Goal: Check status: Check status

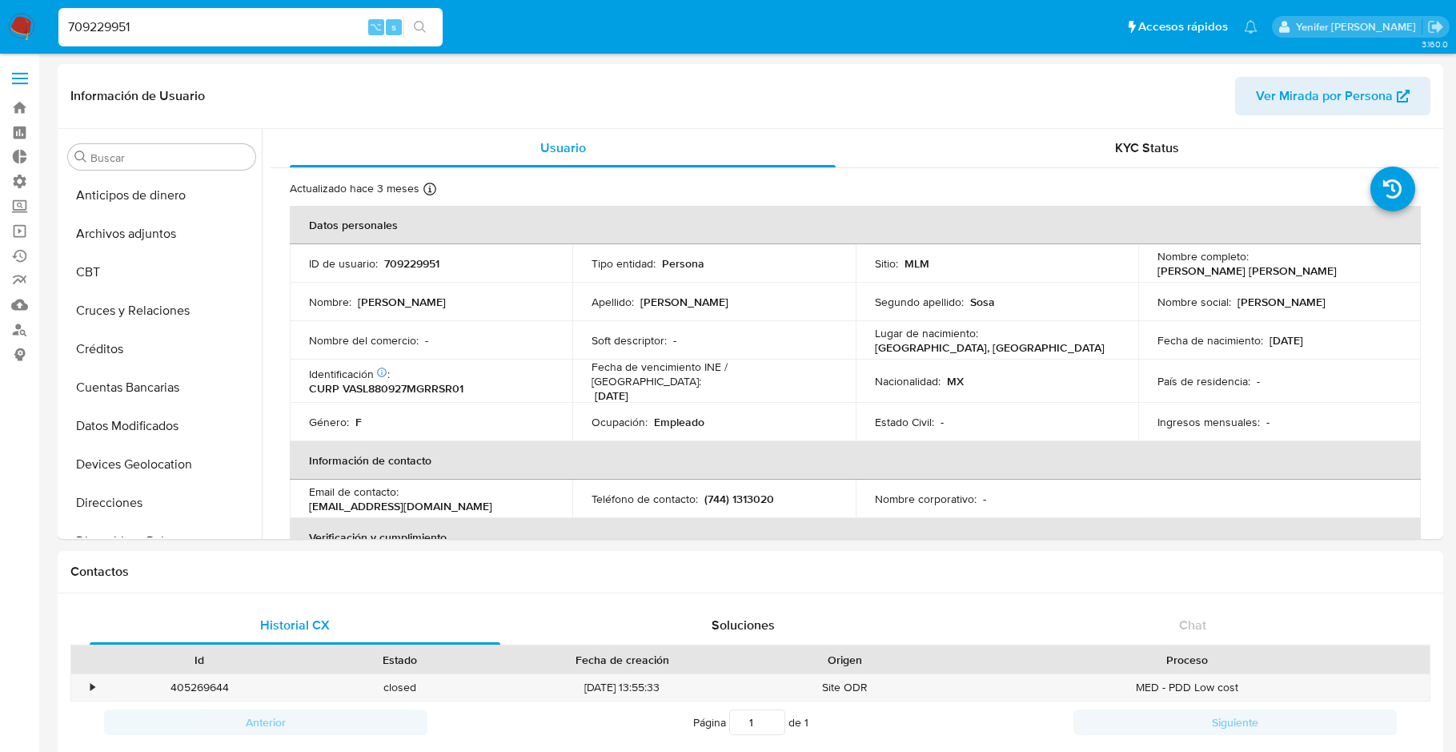
select select "10"
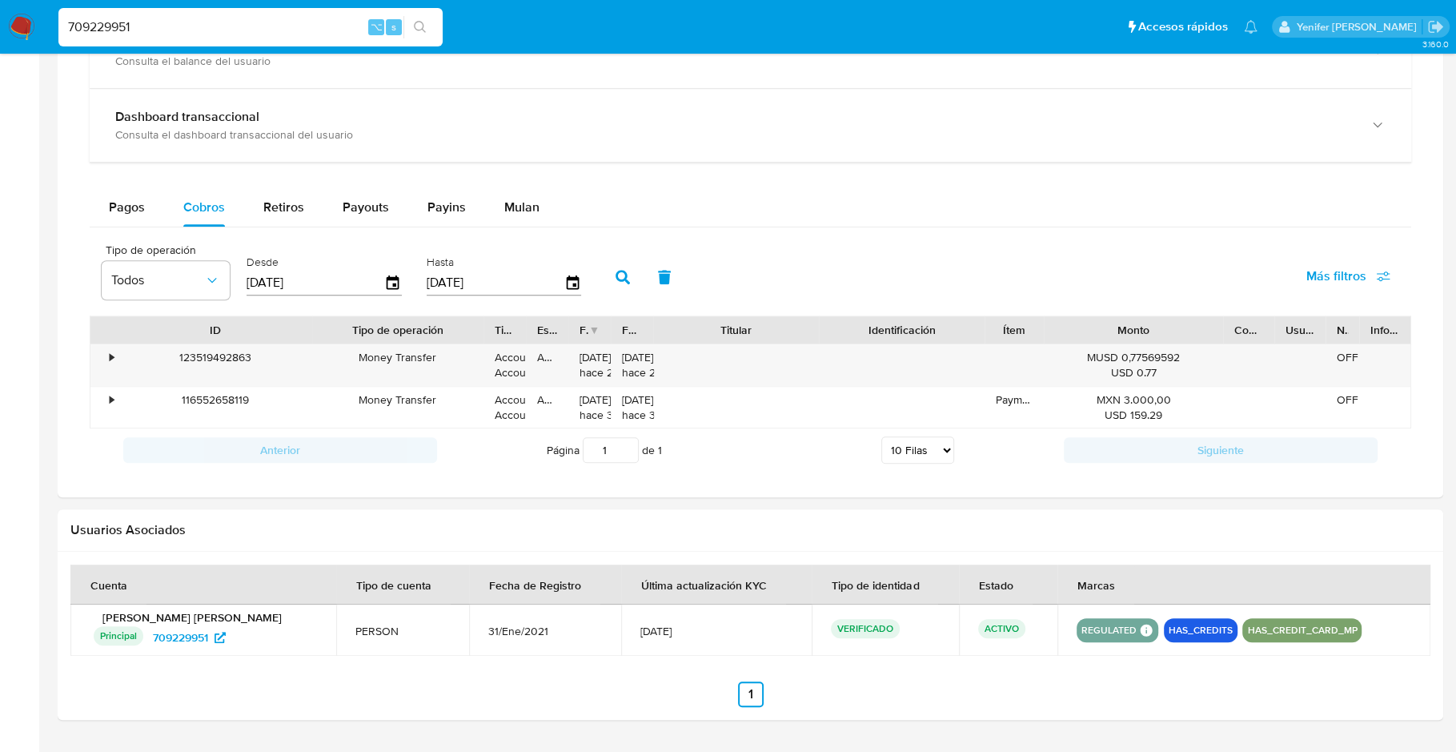
scroll to position [1005, 0]
click at [143, 22] on input "709229951" at bounding box center [250, 27] width 384 height 21
paste input "1087491102"
type input "1087491102"
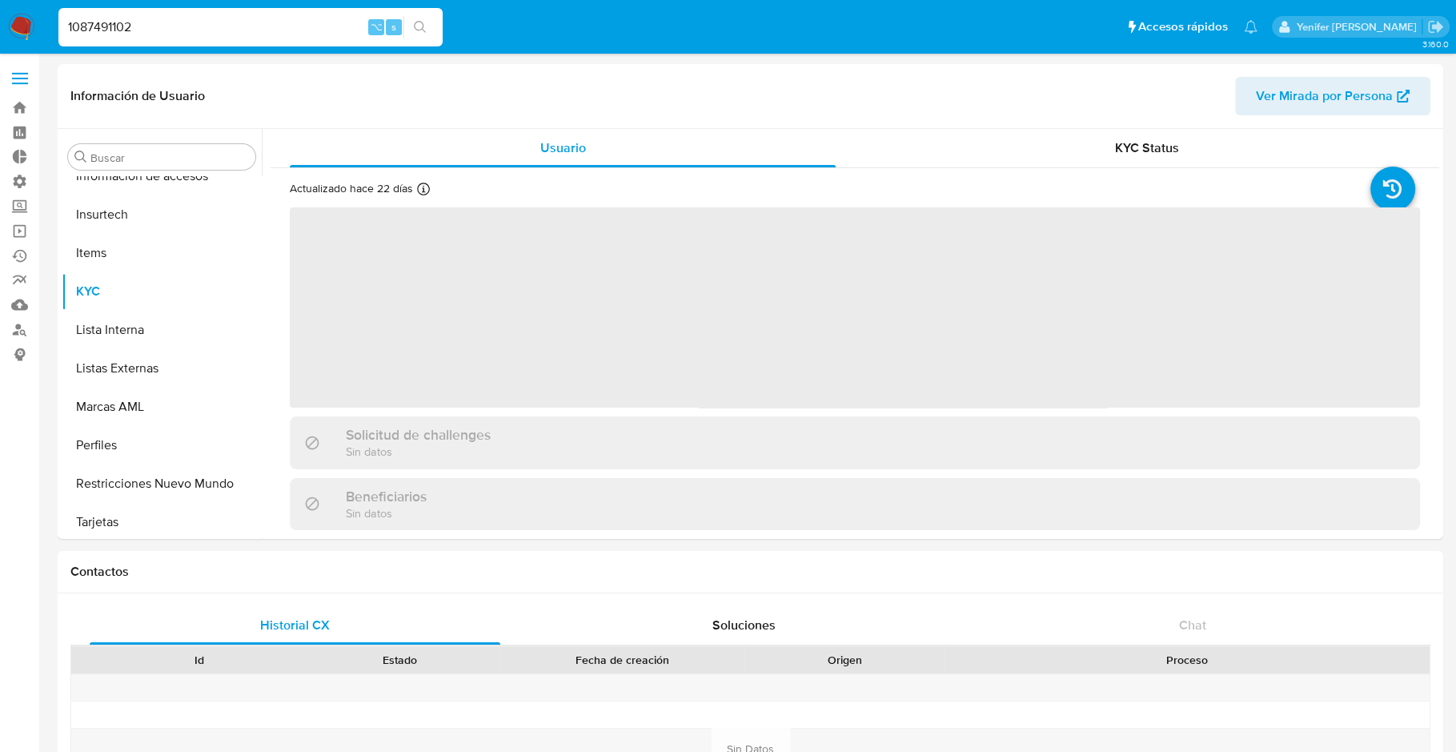
scroll to position [676, 0]
select select "10"
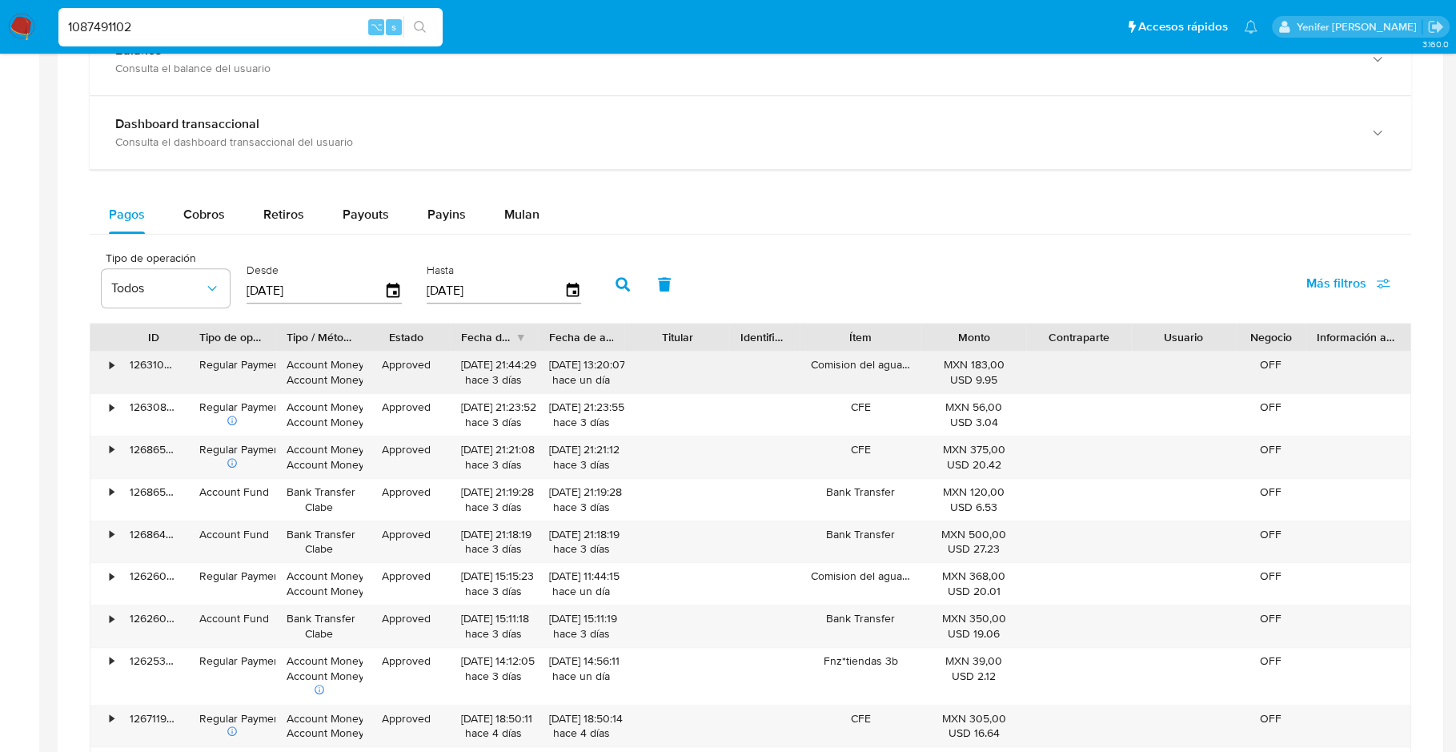
scroll to position [937, 0]
click at [218, 213] on span "Cobros" at bounding box center [204, 215] width 42 height 18
select select "10"
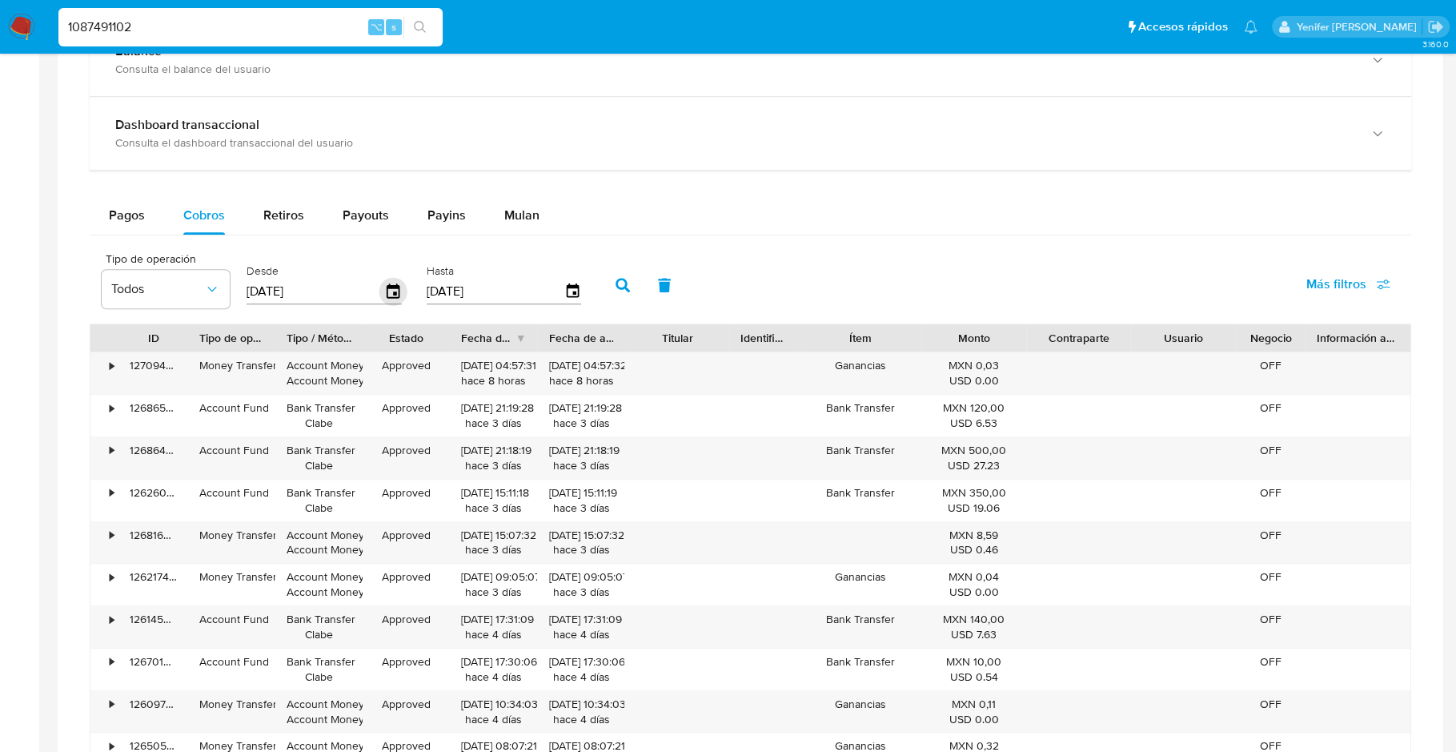
click at [383, 284] on icon "button" at bounding box center [393, 292] width 28 height 28
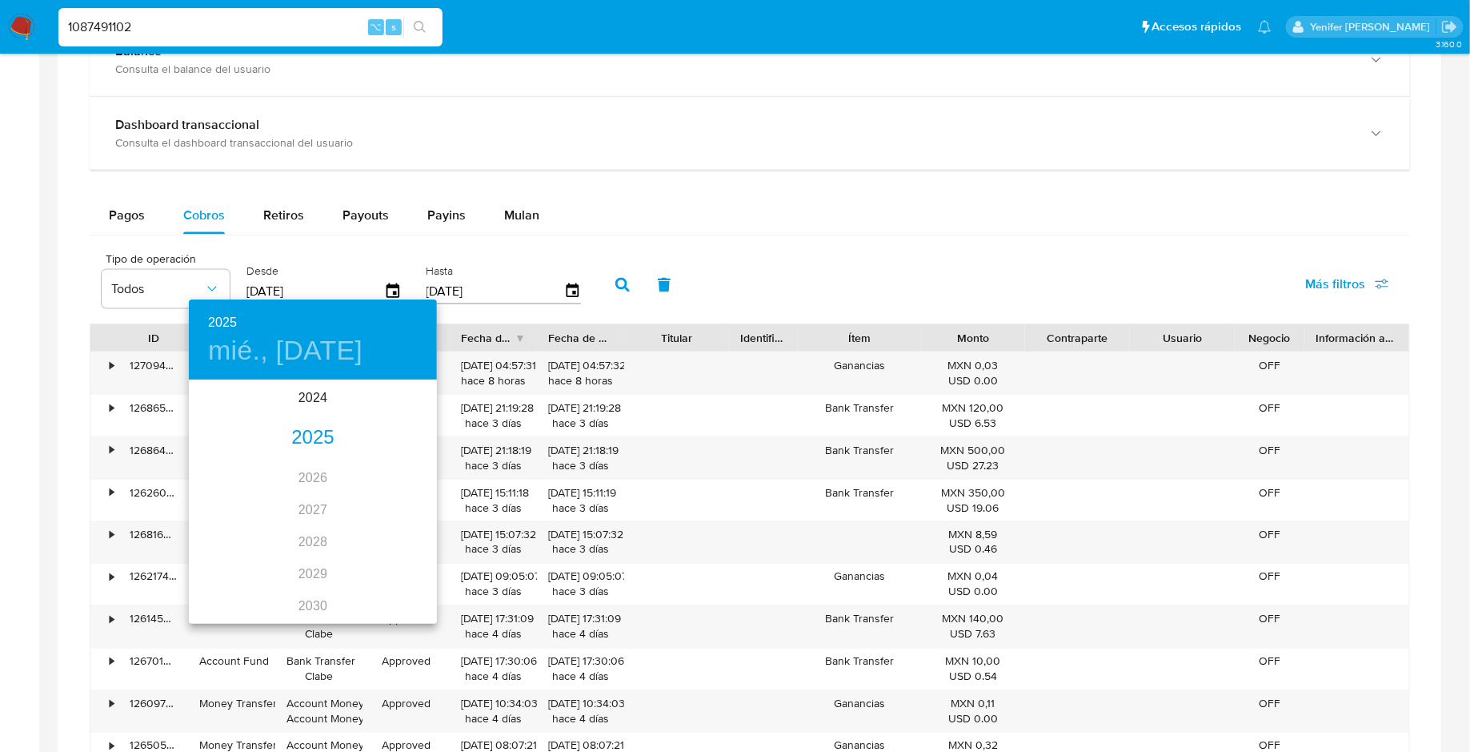
click at [324, 430] on div "2025" at bounding box center [313, 438] width 248 height 32
click at [314, 532] on div "ago." at bounding box center [312, 532] width 82 height 60
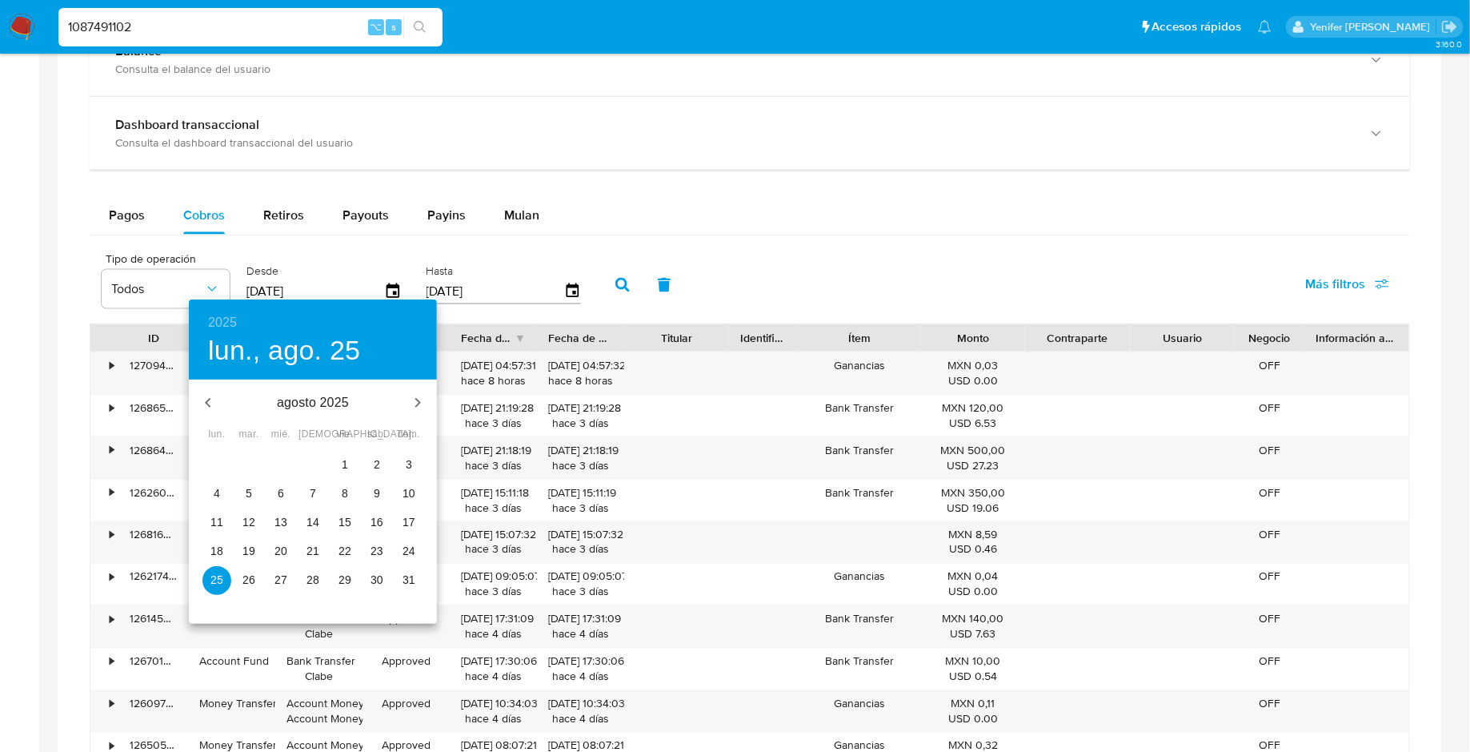
click at [339, 468] on span "1" at bounding box center [345, 464] width 29 height 16
type input "[DATE]"
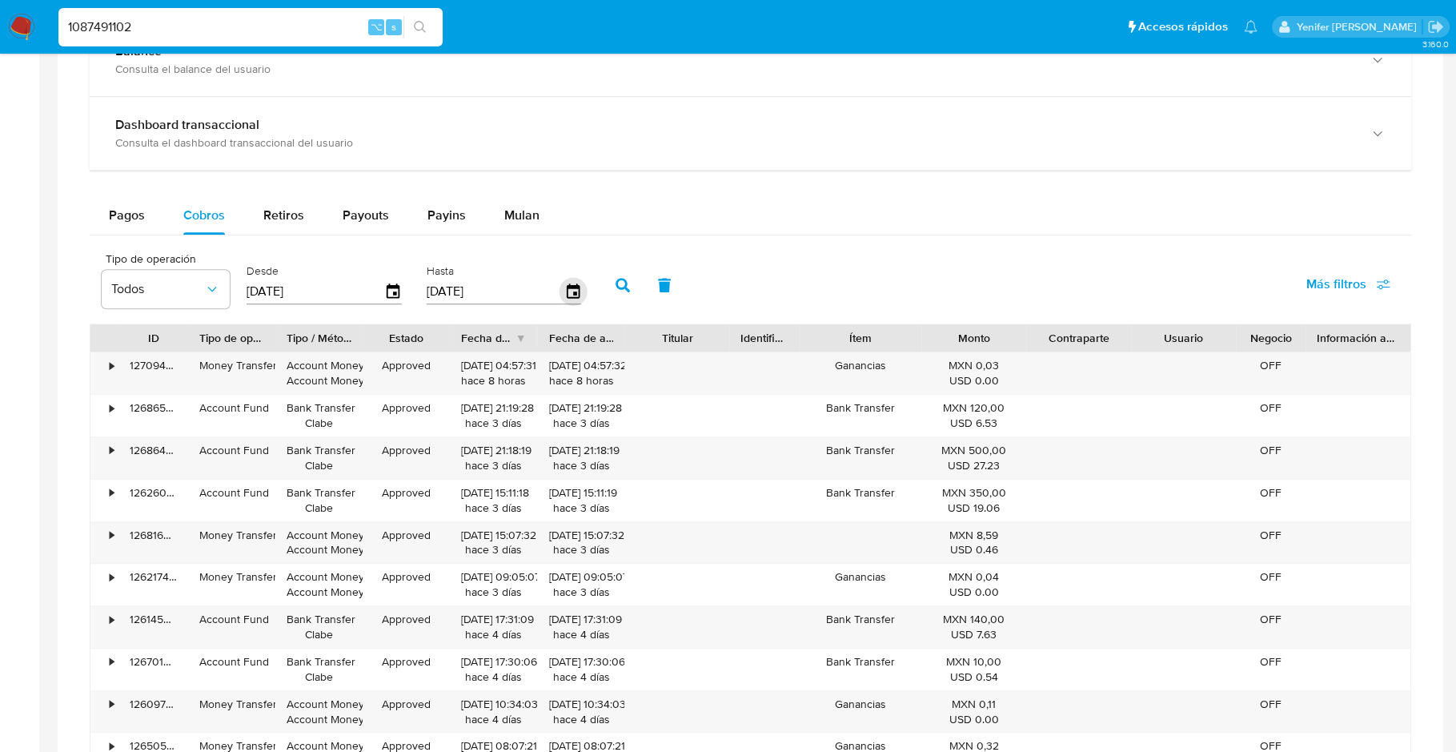
click at [562, 285] on icon "button" at bounding box center [573, 292] width 28 height 28
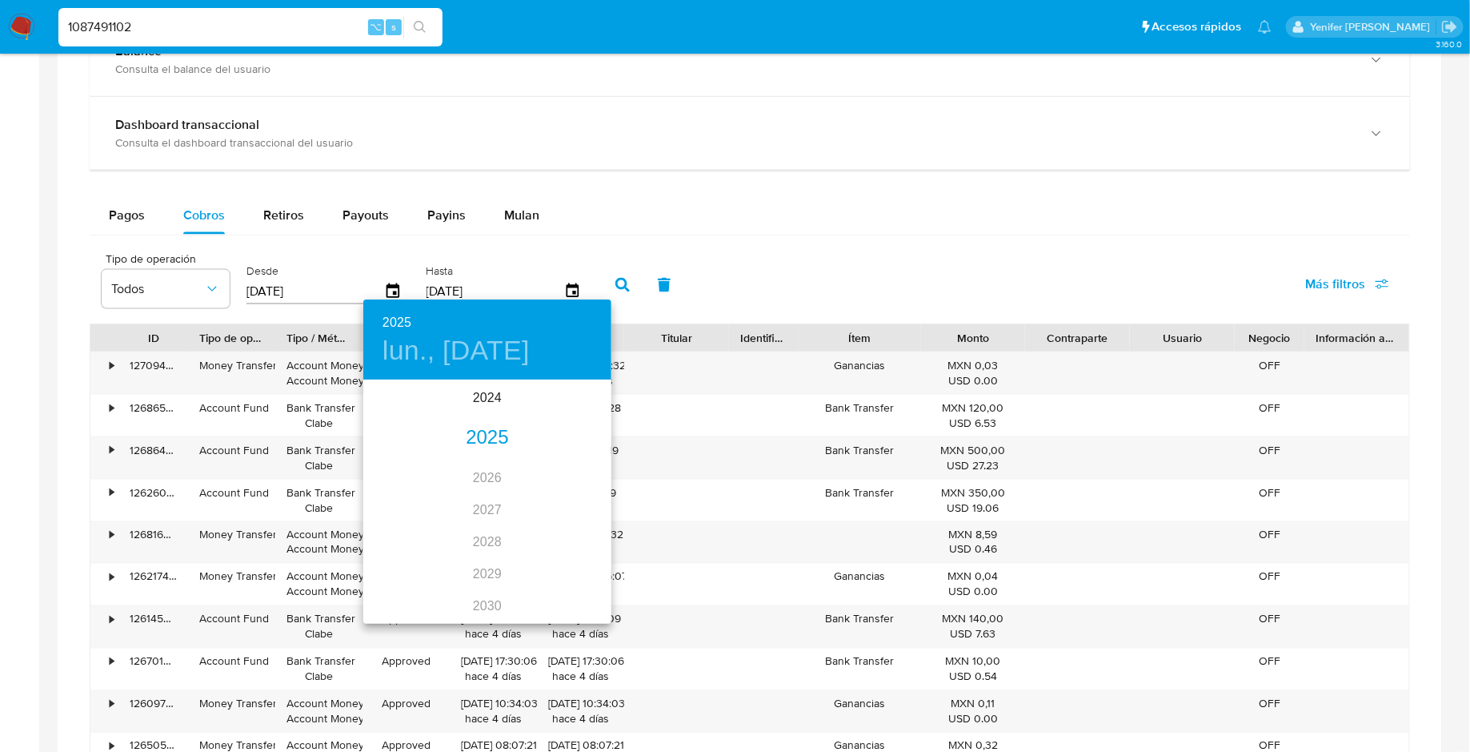
click at [489, 443] on div "2025" at bounding box center [487, 438] width 248 height 32
click at [491, 527] on div "ago." at bounding box center [487, 532] width 82 height 60
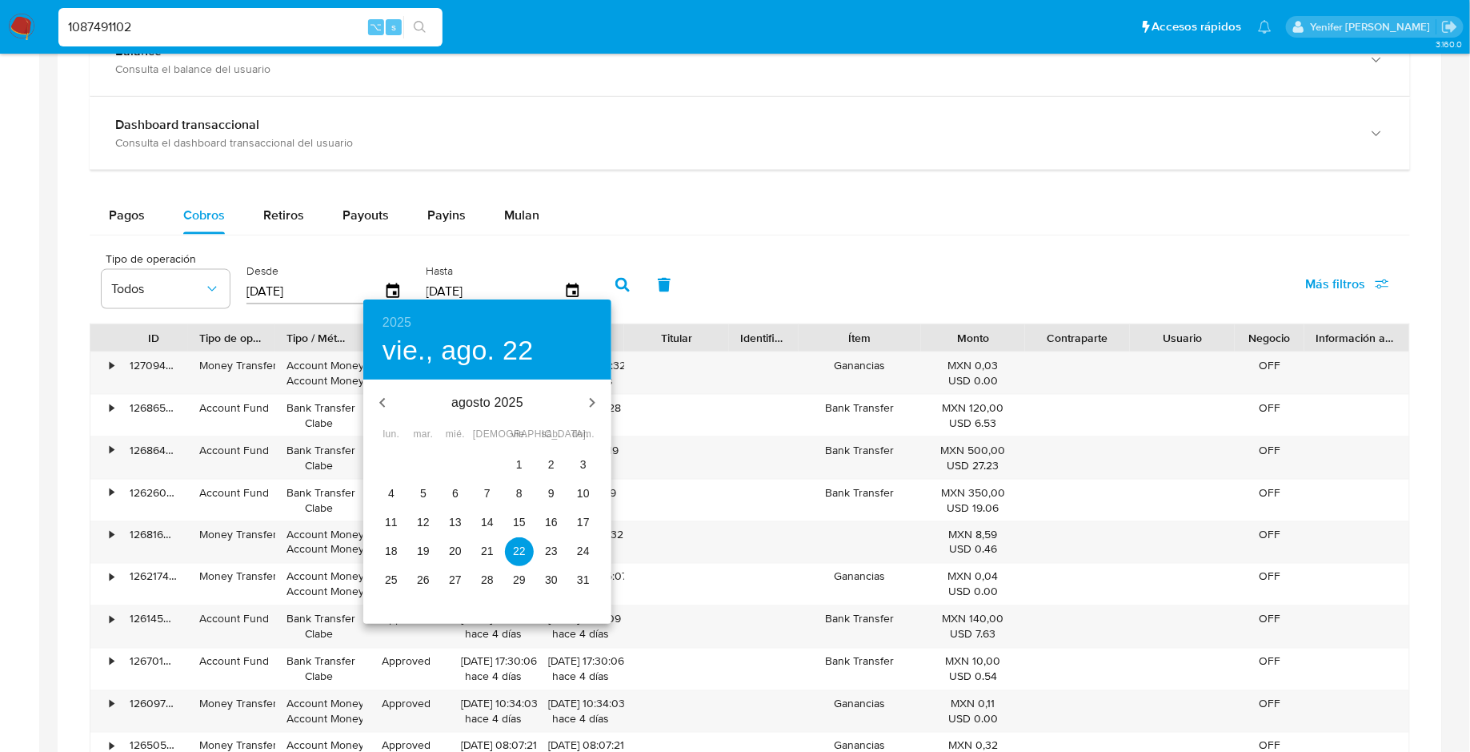
click at [589, 582] on p "31" at bounding box center [583, 579] width 13 height 16
type input "[DATE]"
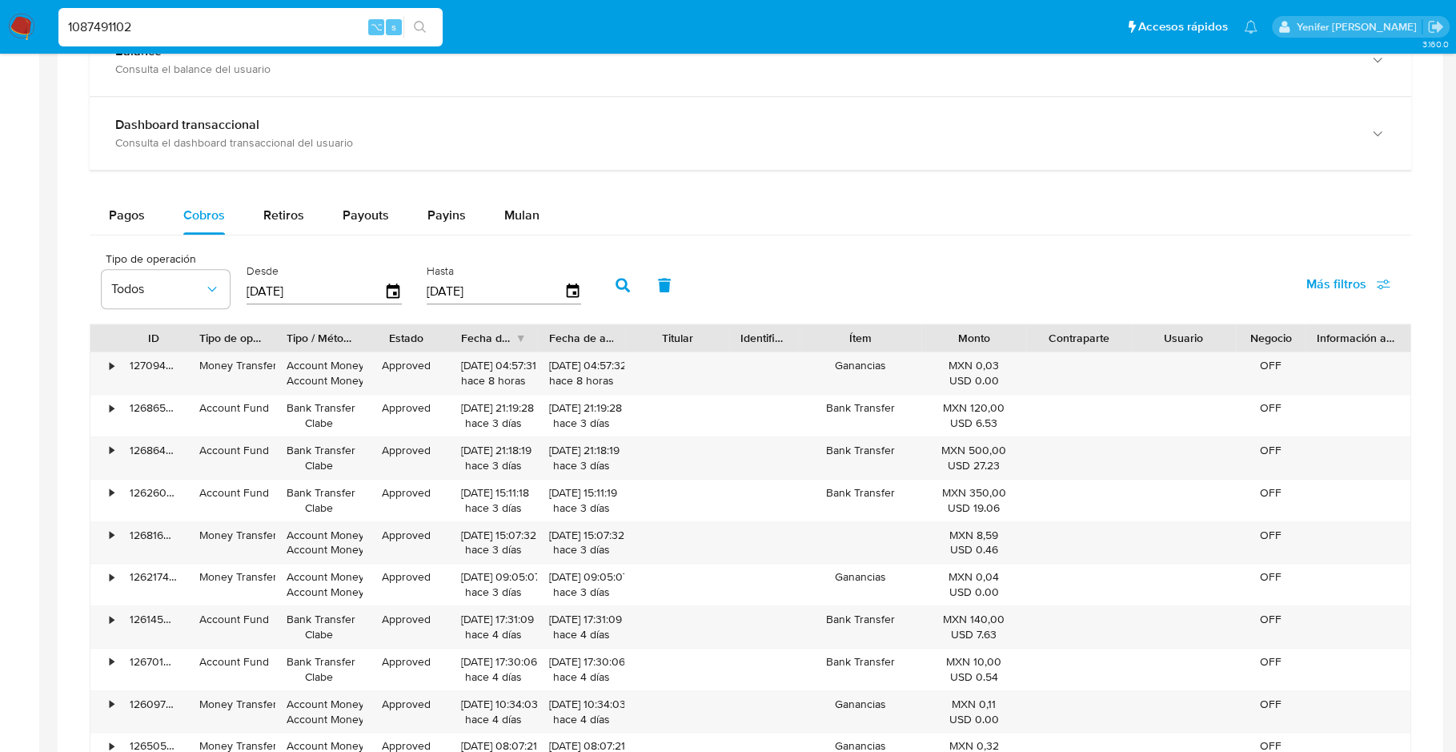
click at [615, 287] on icon "button" at bounding box center [622, 285] width 14 height 14
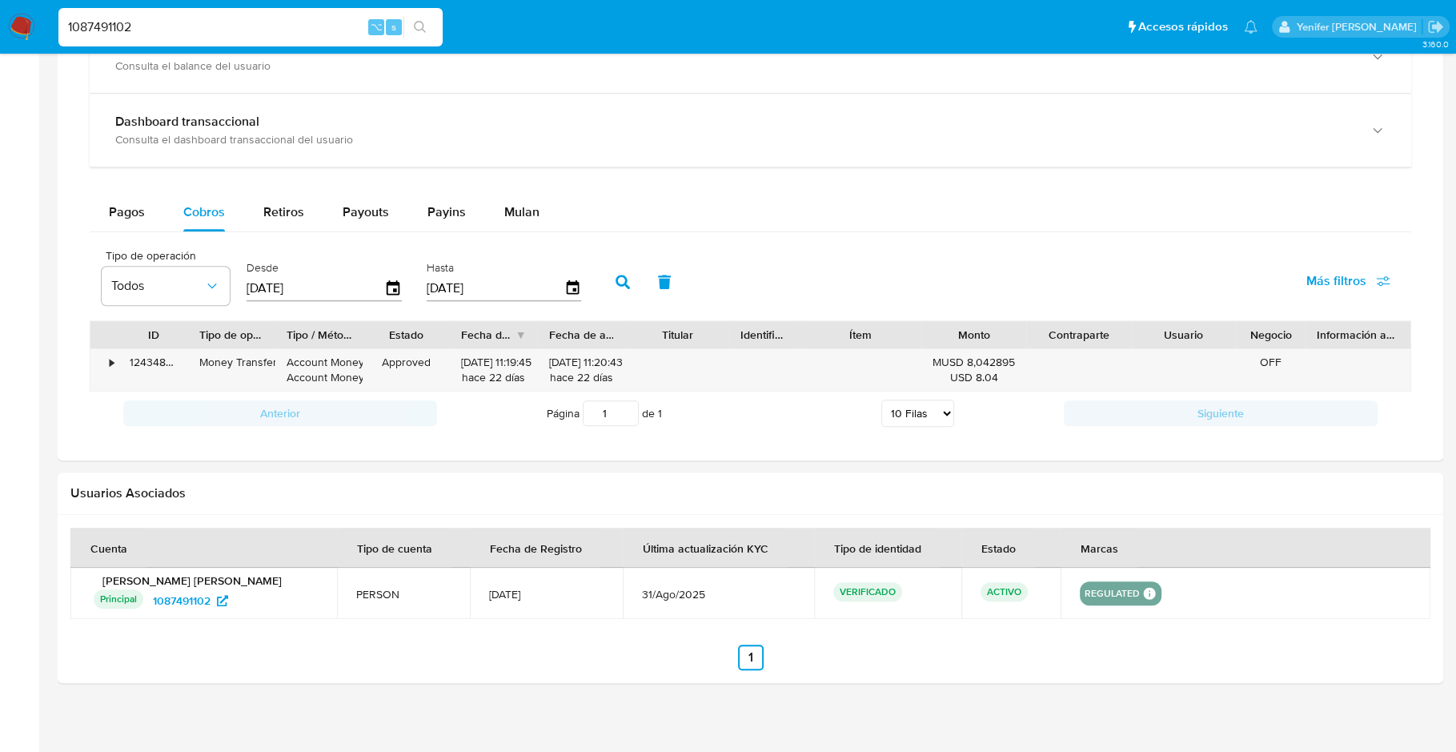
scroll to position [941, 0]
click at [276, 30] on input "1087491102" at bounding box center [250, 27] width 384 height 21
paste input "639389314 Resultados por página: 50 1 – 50 de 353"
click at [326, 26] on input "639389314 Resultados por página: 50 1 – 50 de 353" at bounding box center [250, 27] width 384 height 21
click at [325, 26] on input "639389314 Resultados por página: 50 1 – 50 de 353" at bounding box center [250, 27] width 384 height 21
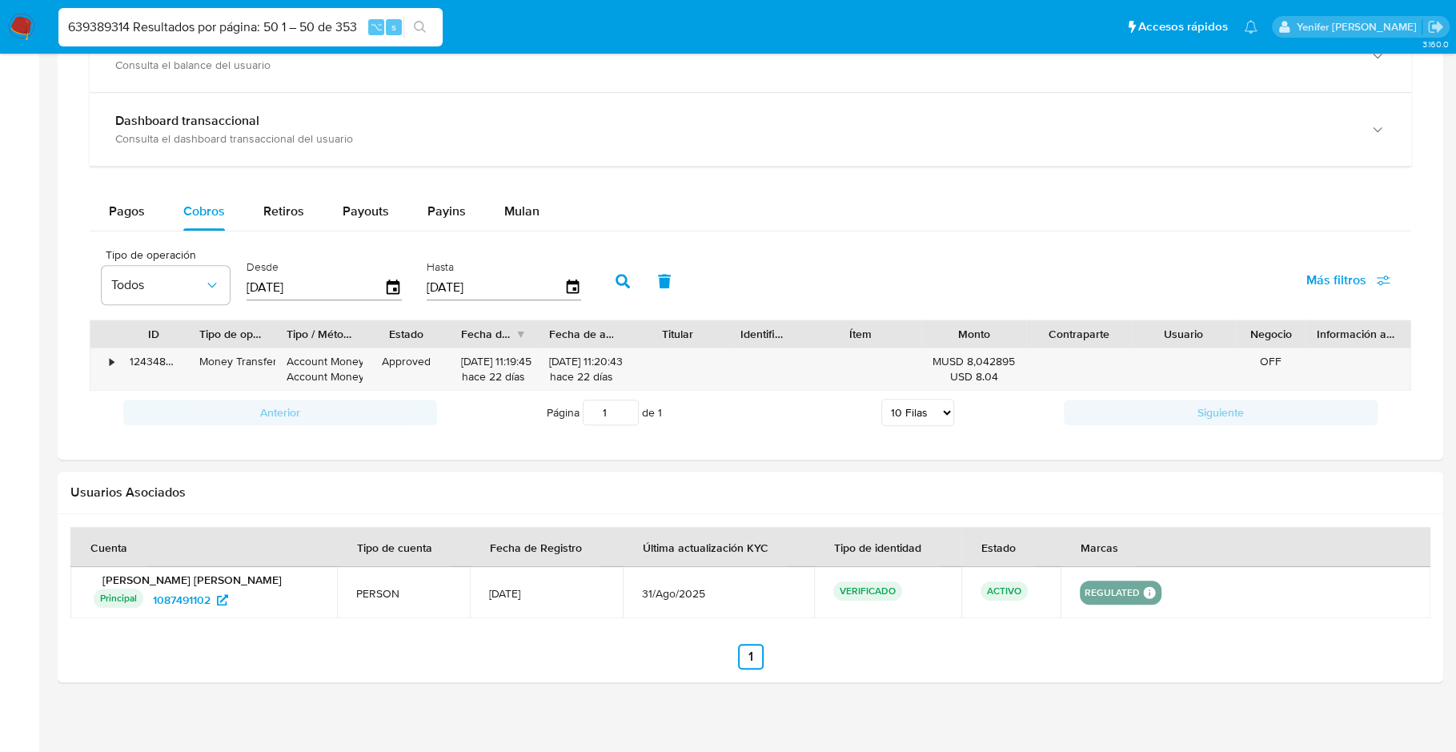
paste input
type input "639389314"
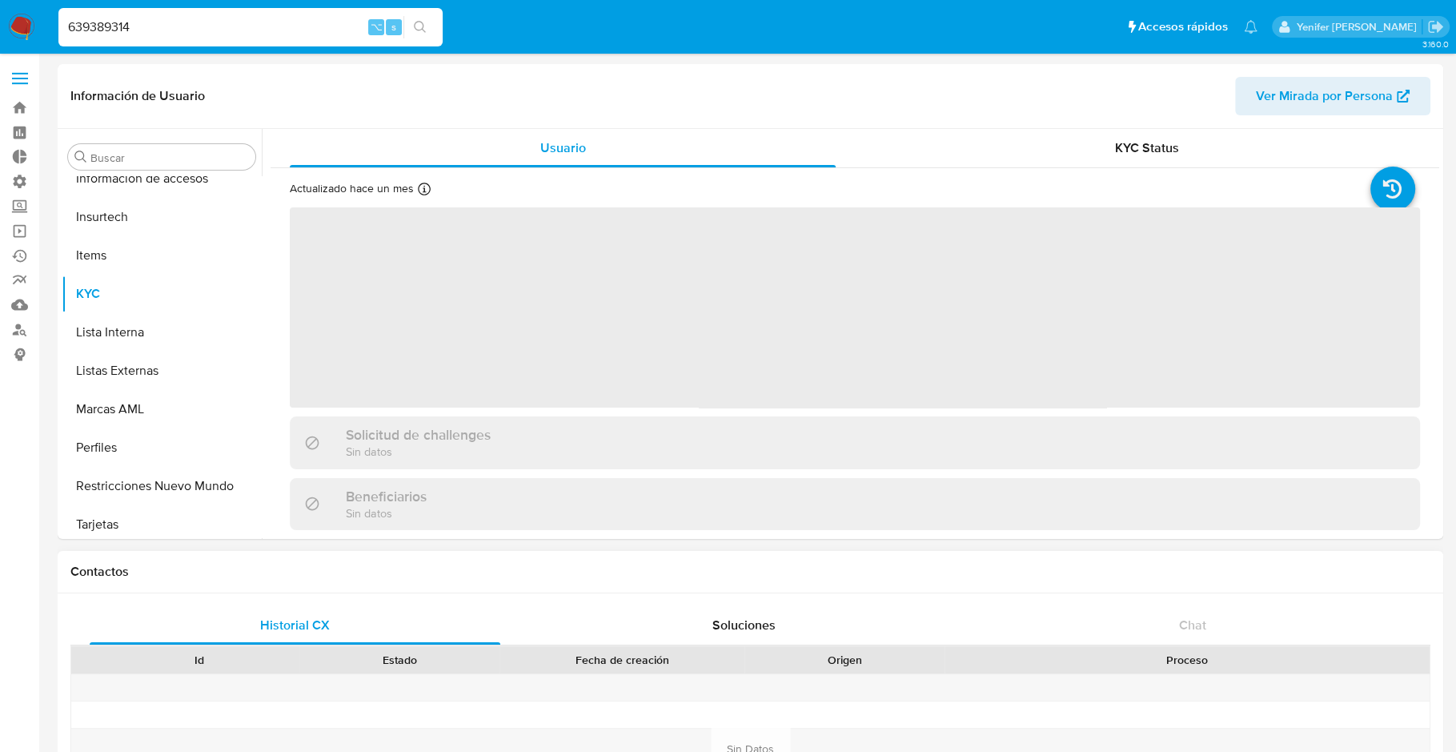
scroll to position [676, 0]
select select "10"
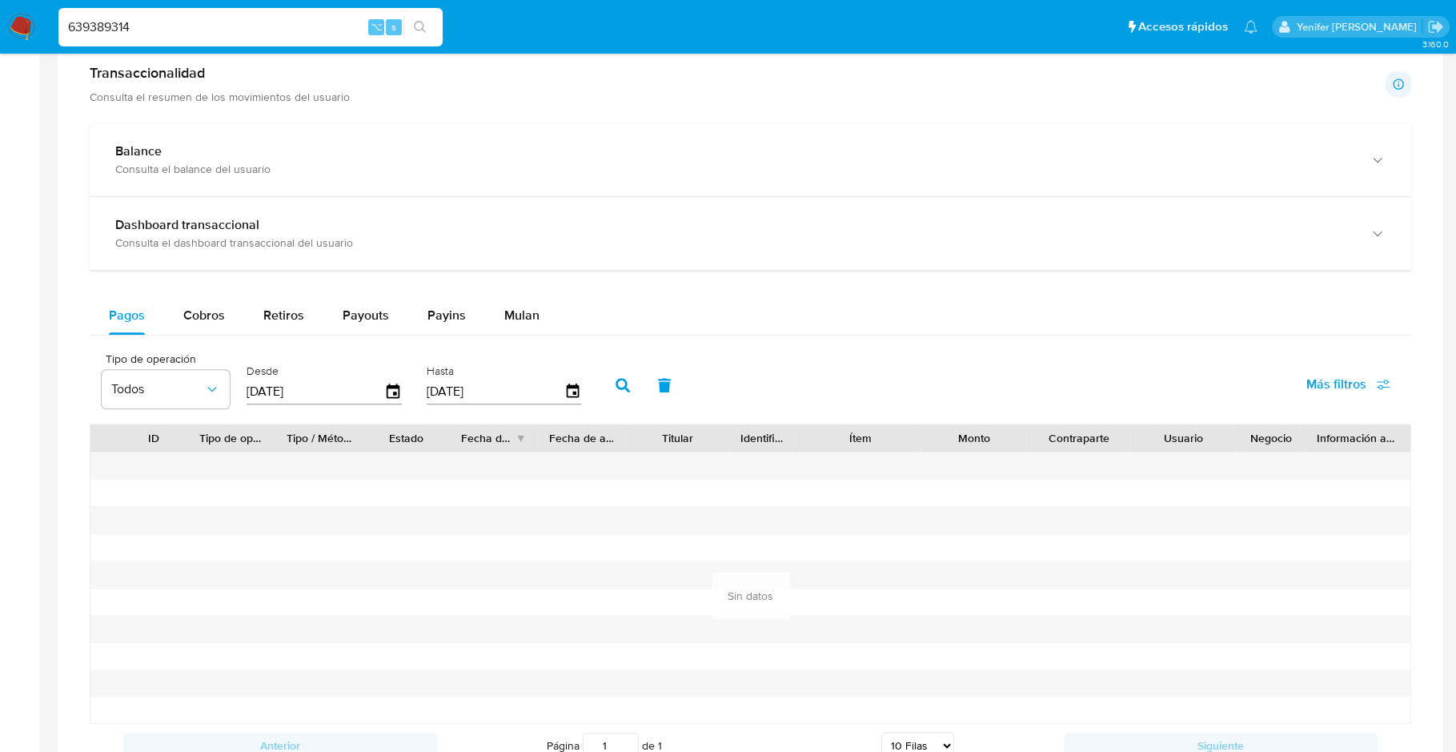
scroll to position [875, 0]
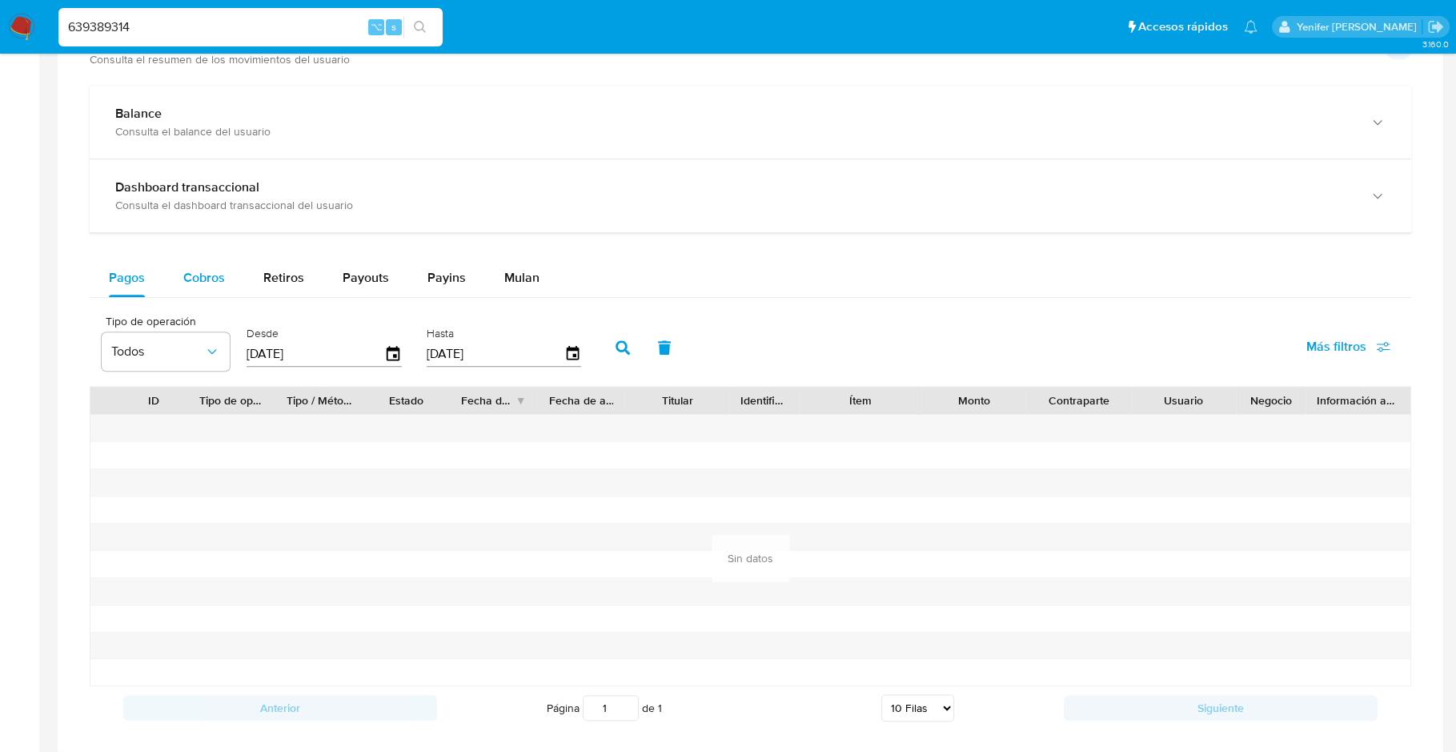
click at [200, 270] on span "Cobros" at bounding box center [204, 277] width 42 height 18
select select "10"
